Goal: Transaction & Acquisition: Purchase product/service

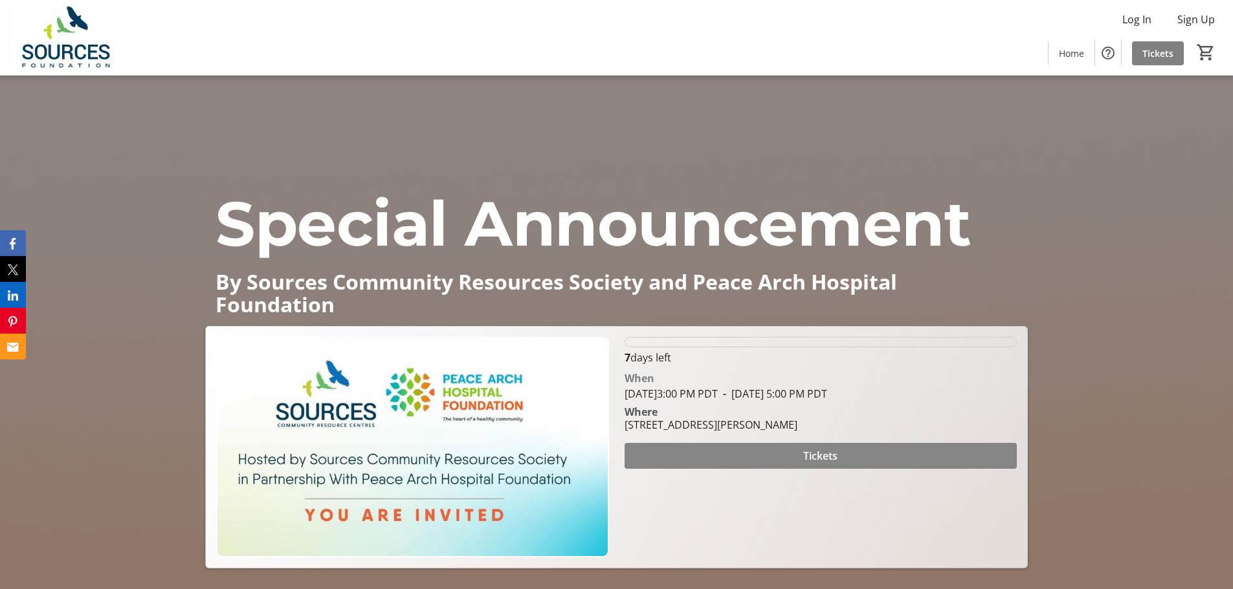
click at [811, 456] on span "Tickets" at bounding box center [820, 456] width 34 height 16
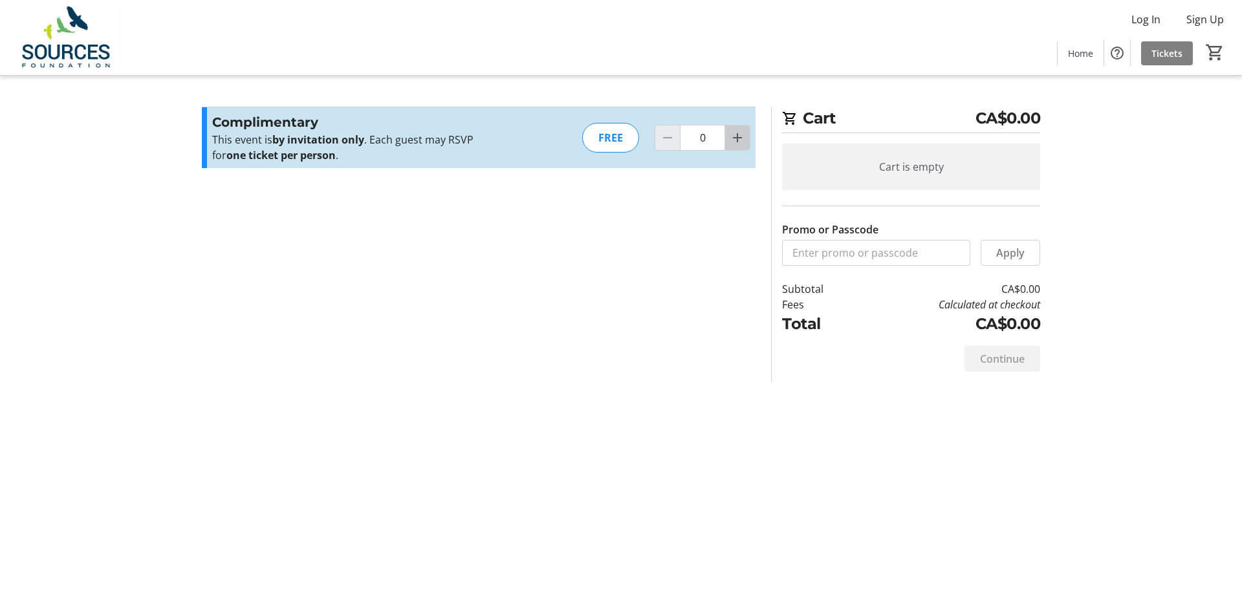
click at [737, 143] on mat-icon "Increment by one" at bounding box center [738, 138] width 16 height 16
type input "1"
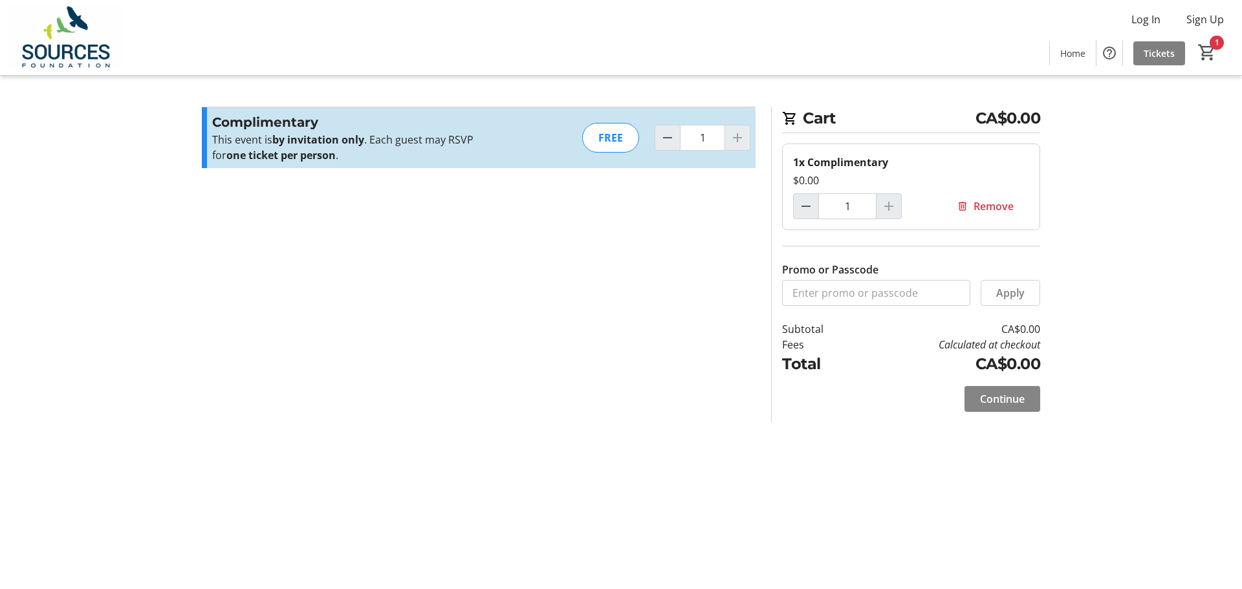
click at [994, 400] on span "Continue" at bounding box center [1002, 399] width 45 height 16
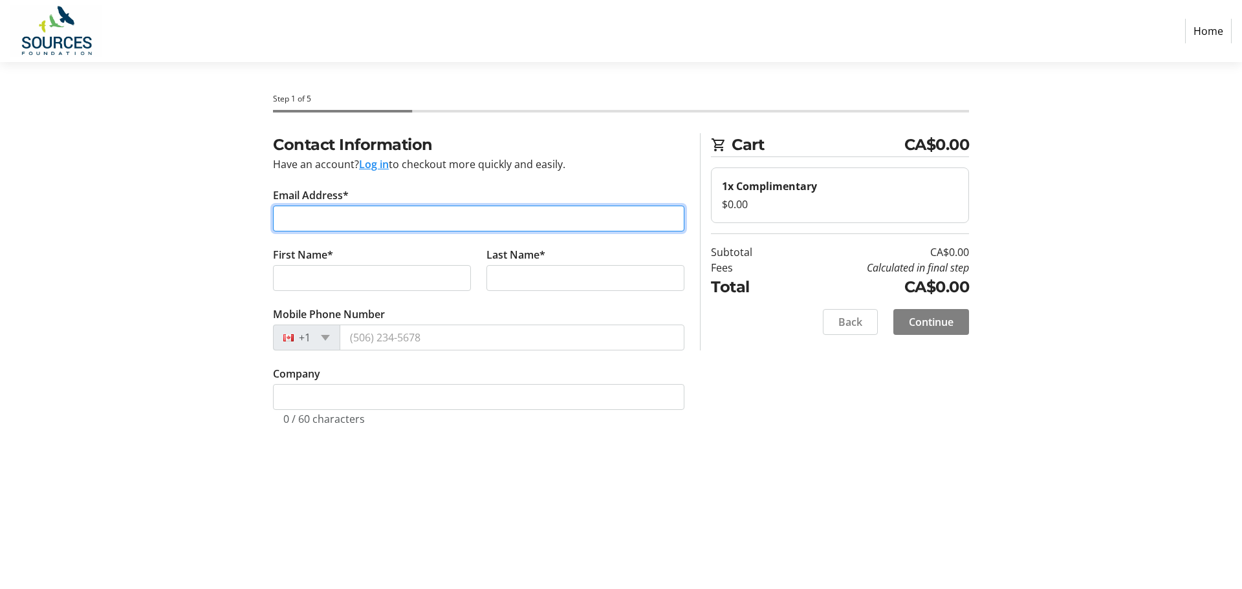
click at [430, 227] on input "Email Address*" at bounding box center [479, 219] width 412 height 26
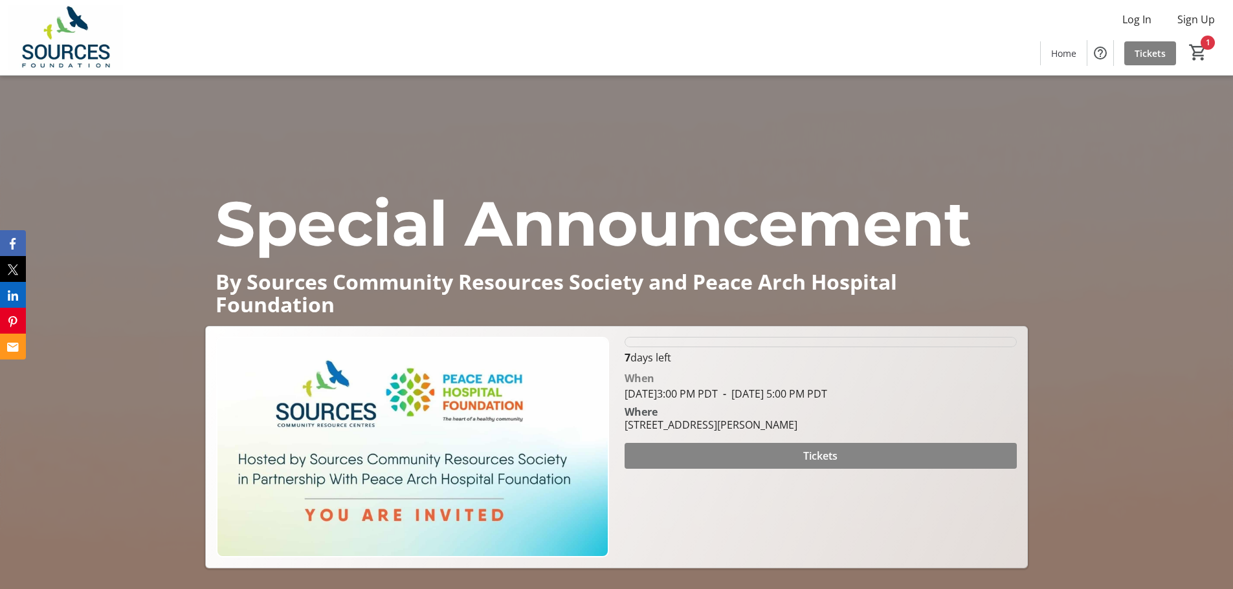
click at [846, 461] on span at bounding box center [820, 456] width 392 height 31
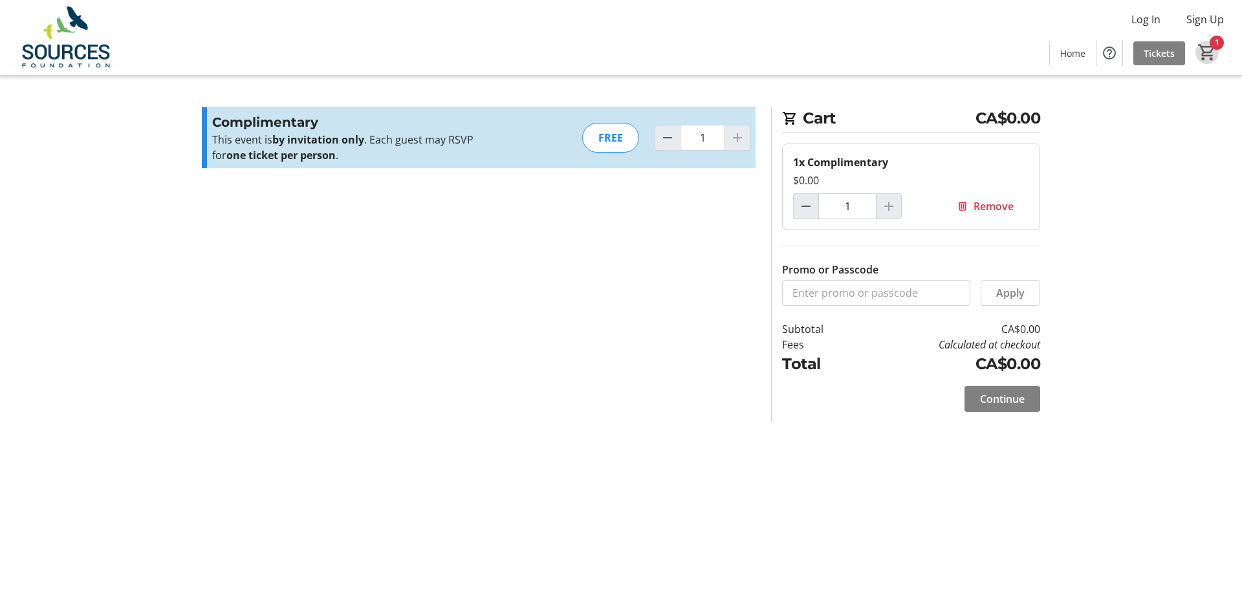
click at [1218, 42] on span "Cart" at bounding box center [1207, 52] width 23 height 23
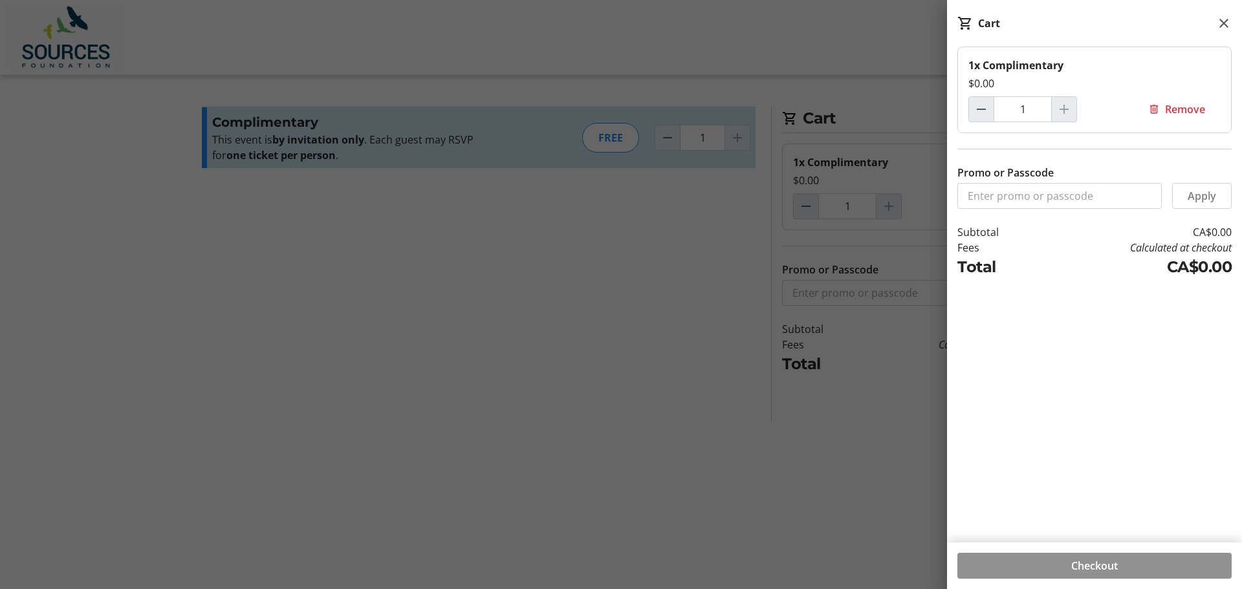
click at [1104, 564] on span "Checkout" at bounding box center [1094, 566] width 47 height 16
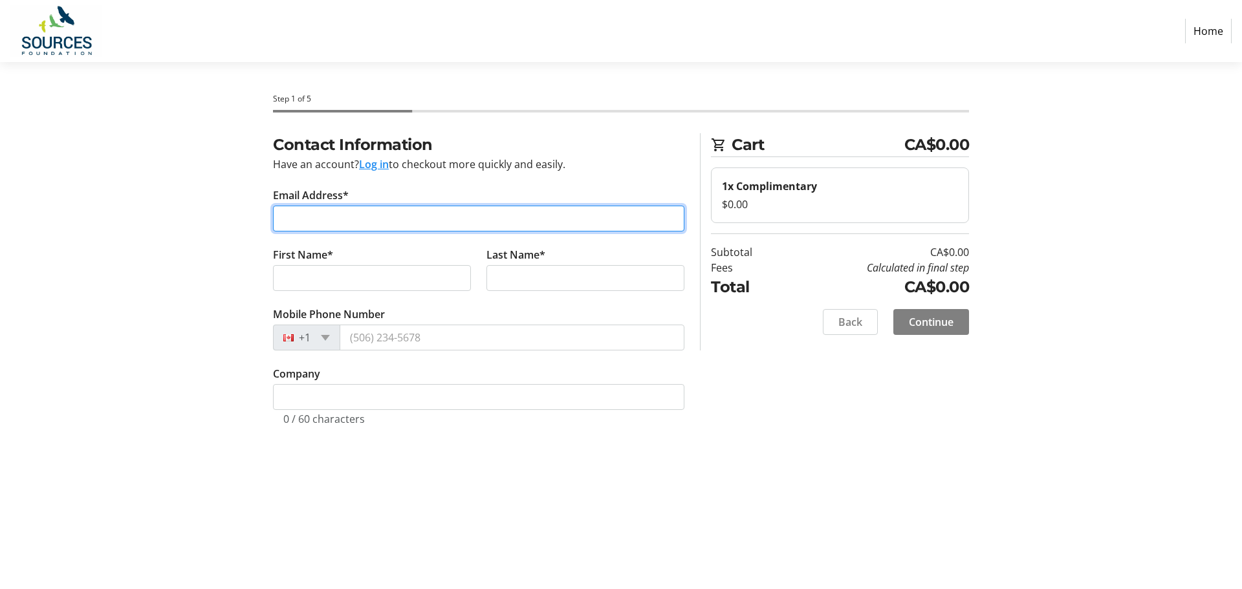
click at [400, 222] on input "Email Address*" at bounding box center [479, 219] width 412 height 26
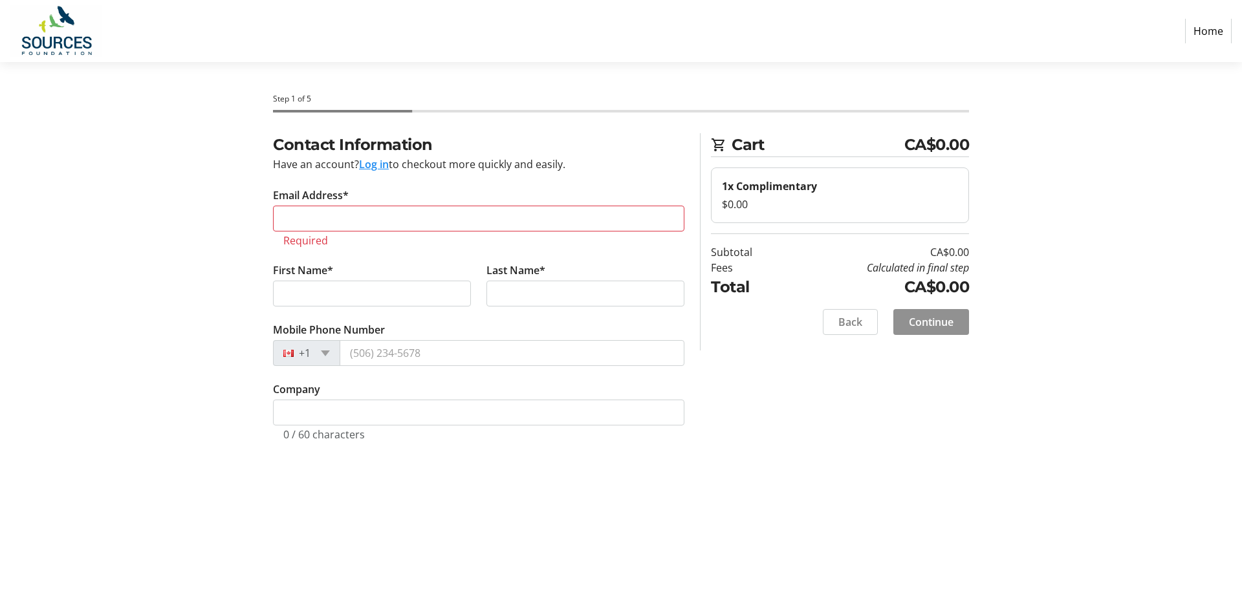
click at [930, 316] on span "Continue" at bounding box center [931, 322] width 45 height 16
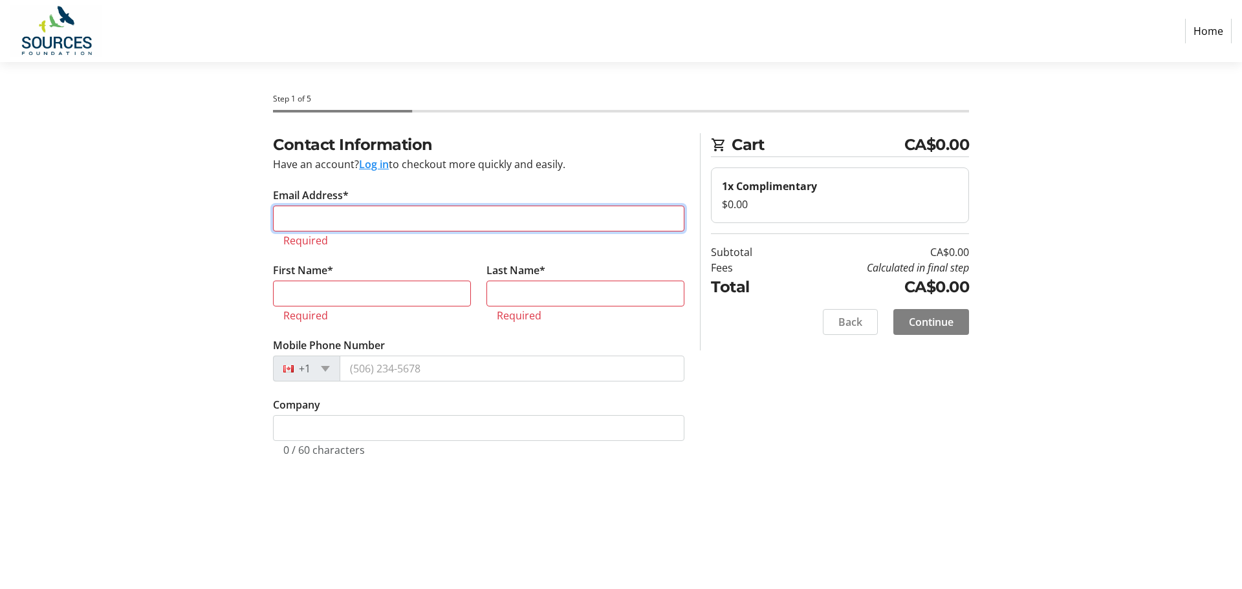
click at [316, 215] on input "Email Address*" at bounding box center [479, 219] width 412 height 26
type input "msingh@sourcesbc.ca"
type input "Mansi"
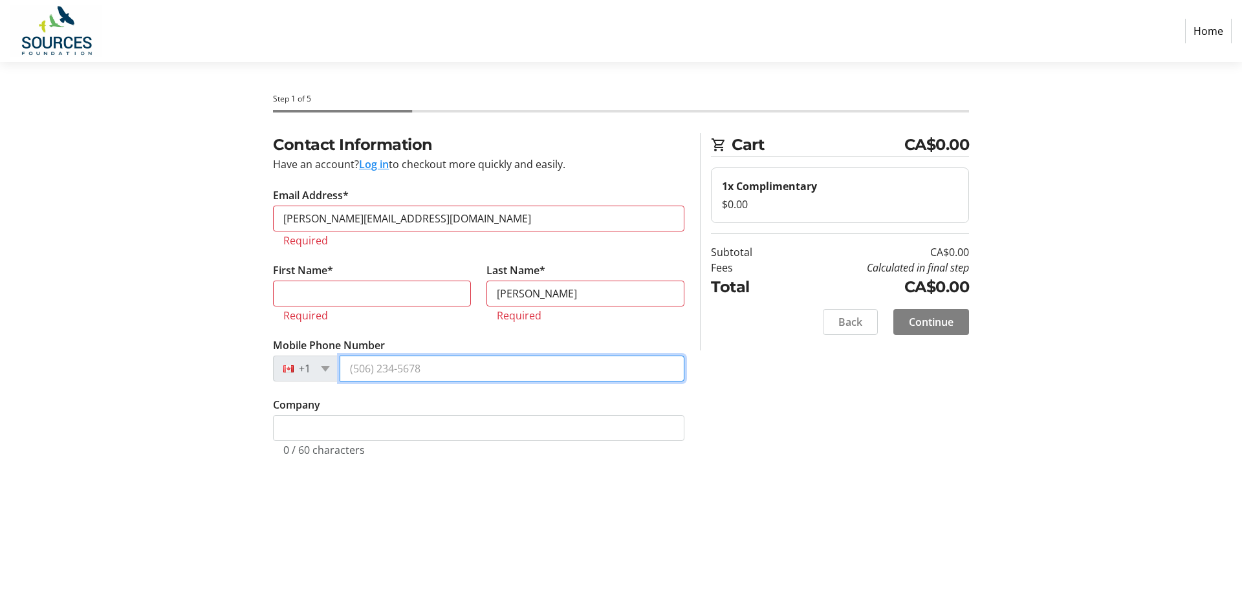
type input "(778) 890-0440"
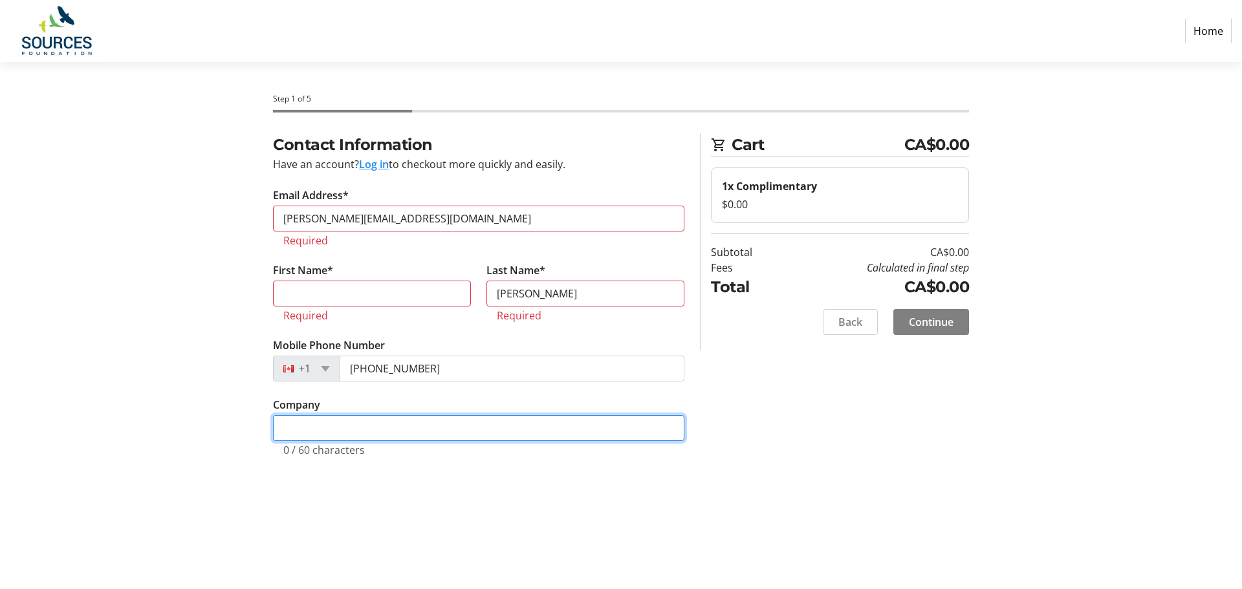
type input "Sources Community Resources Society"
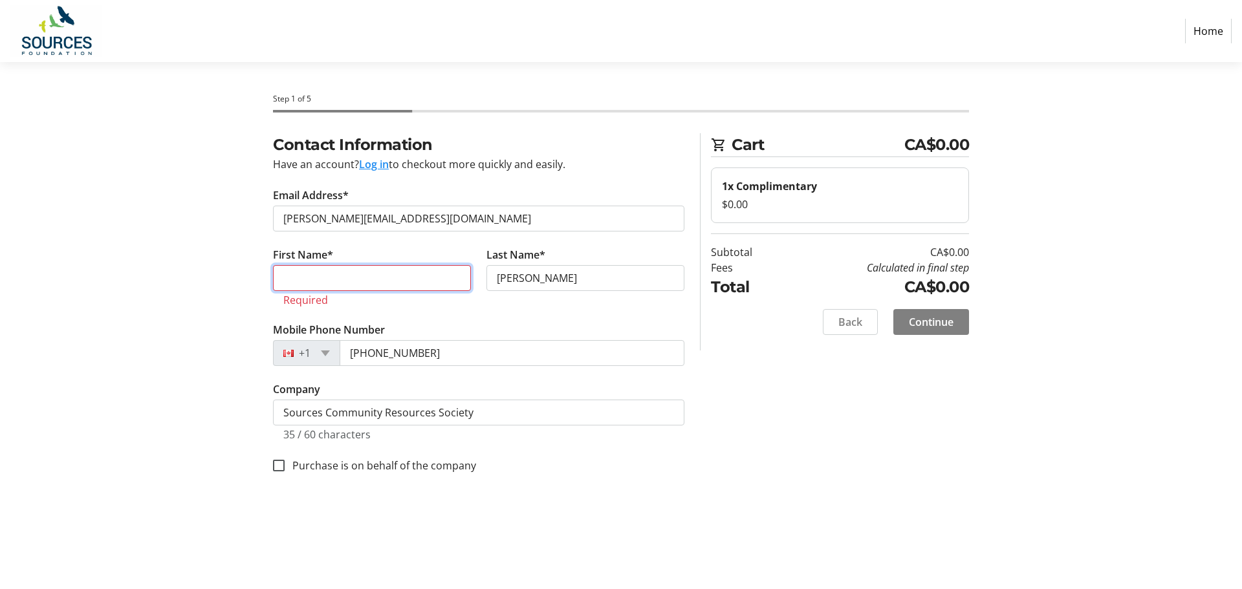
click at [362, 283] on input "First Name*" at bounding box center [372, 278] width 198 height 26
type input "Mansi"
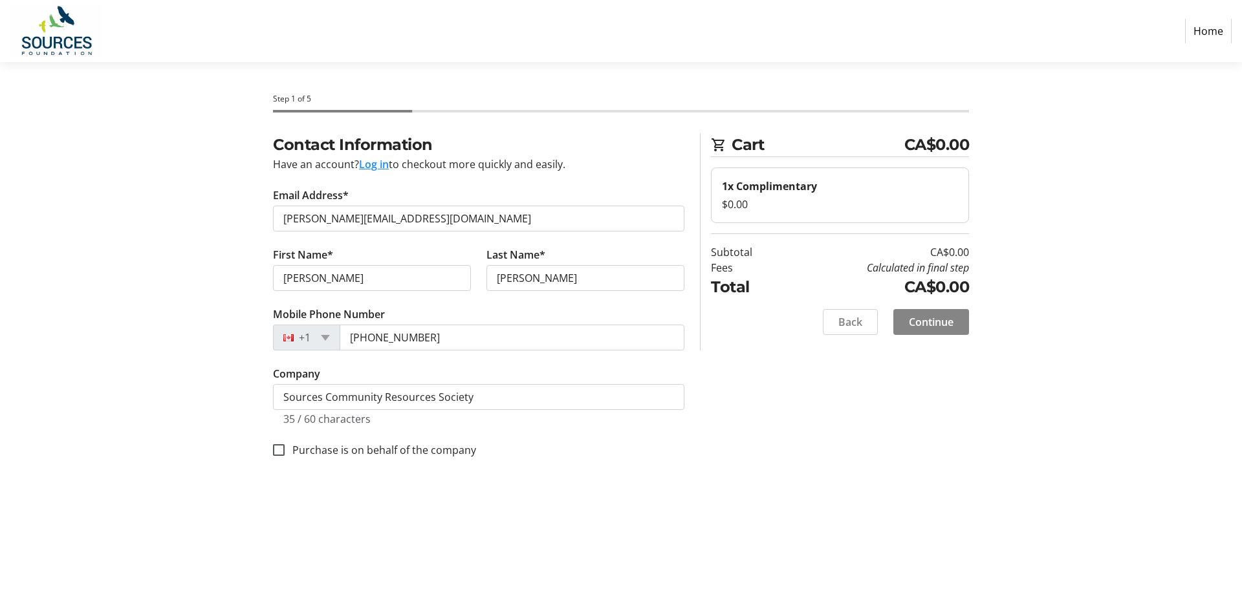
click at [929, 318] on span "Continue" at bounding box center [931, 322] width 45 height 16
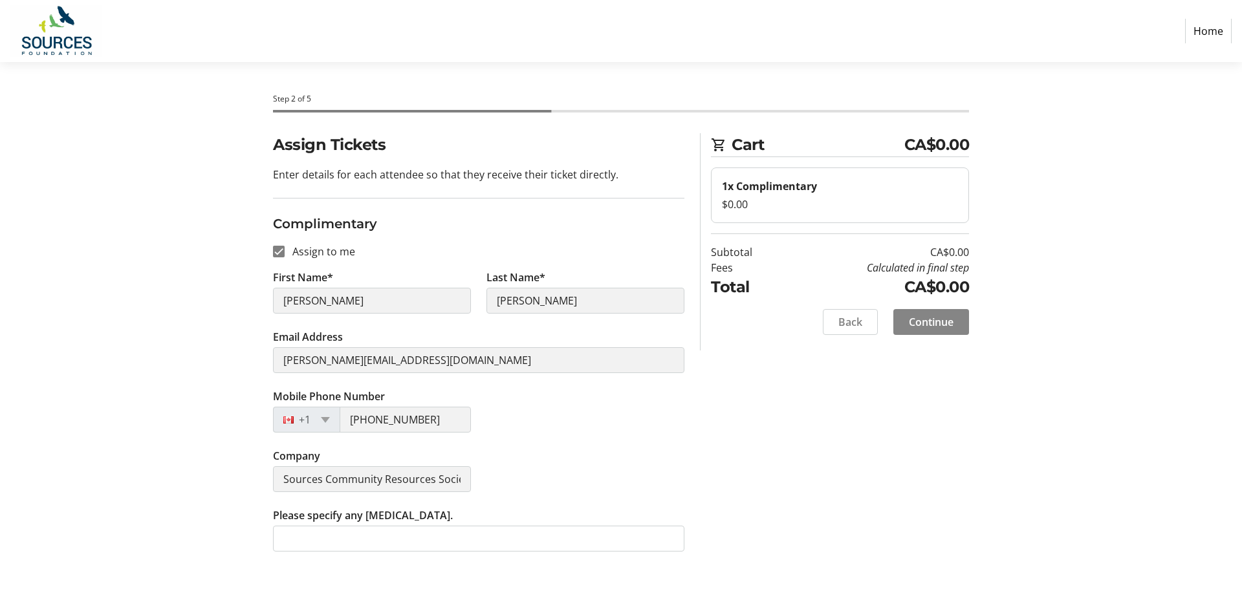
click at [916, 323] on span "Continue" at bounding box center [931, 322] width 45 height 16
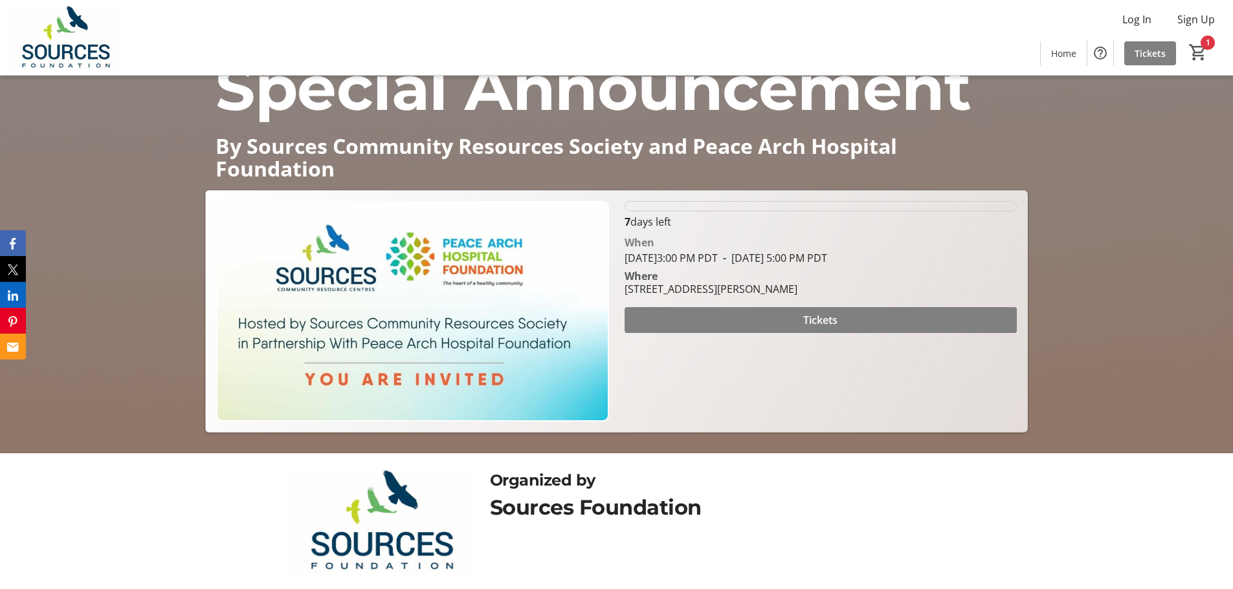
scroll to position [174, 0]
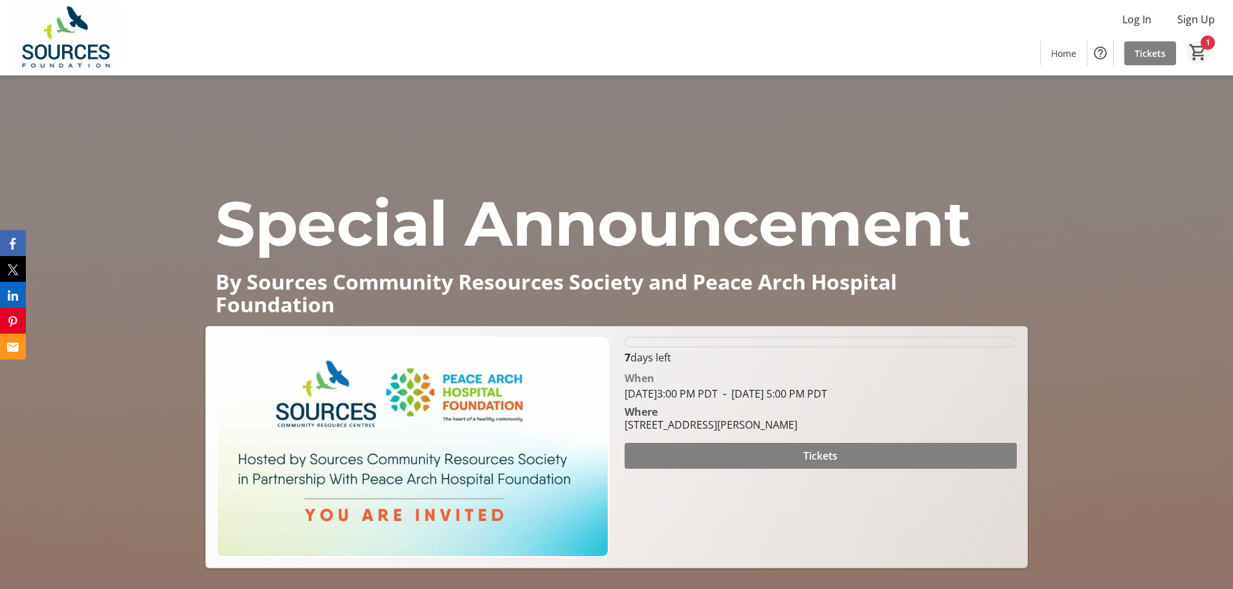
click at [1201, 56] on mat-icon "1" at bounding box center [1197, 52] width 19 height 19
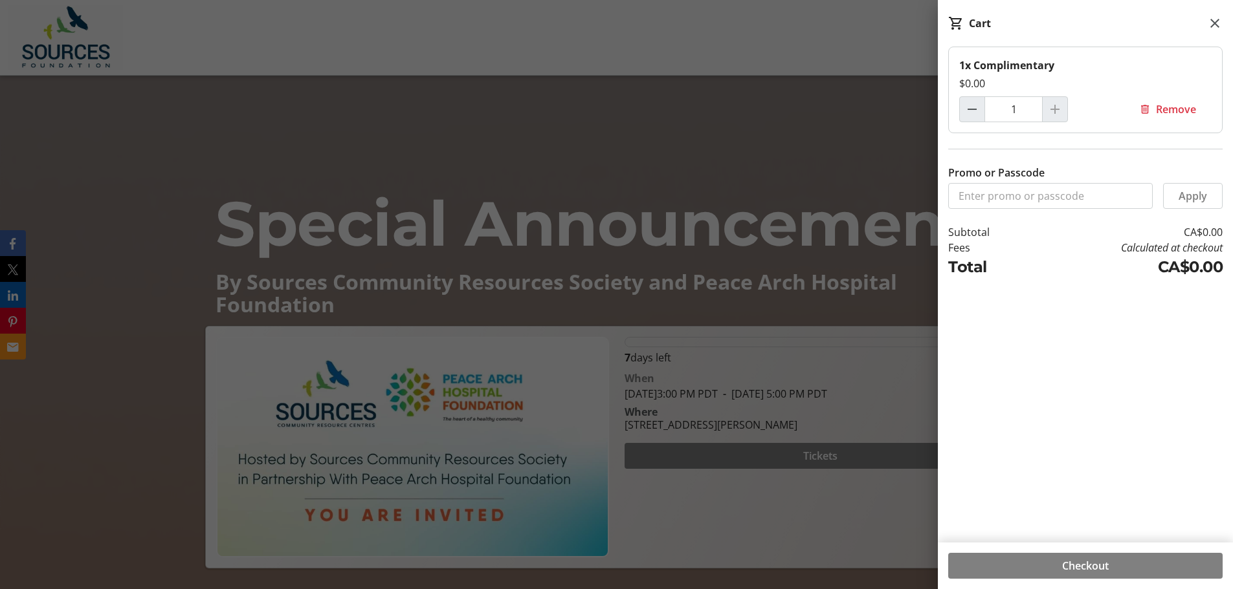
click at [696, 122] on div at bounding box center [616, 381] width 1233 height 763
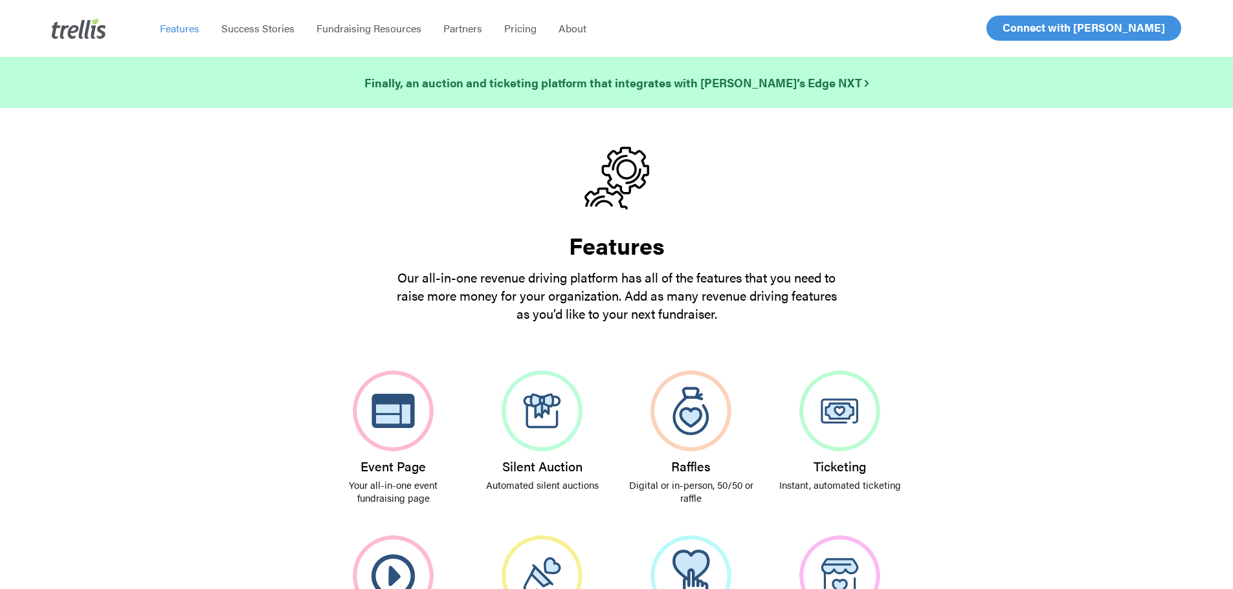
click at [1022, 26] on span "Log In" at bounding box center [1017, 28] width 31 height 16
